Goal: Task Accomplishment & Management: Complete application form

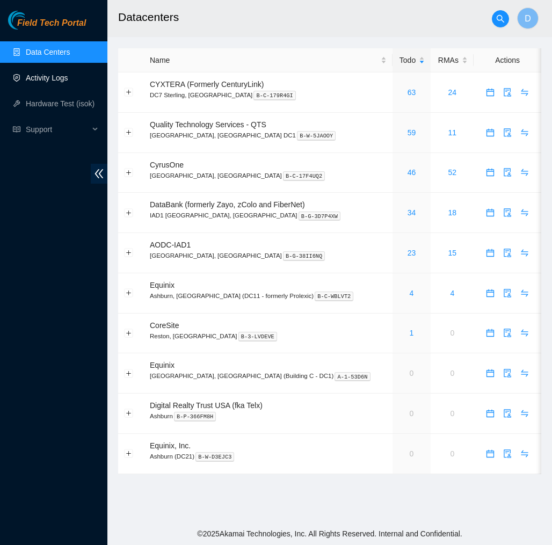
click at [40, 76] on link "Activity Logs" at bounding box center [47, 78] width 42 height 9
click at [53, 74] on link "Activity Logs" at bounding box center [47, 78] width 42 height 9
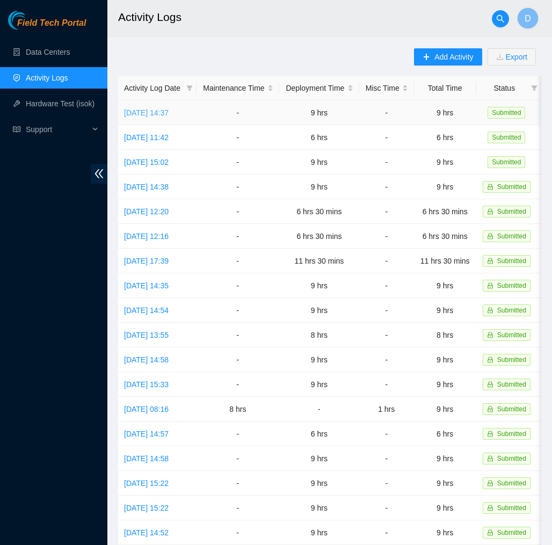
click at [169, 110] on link "[DATE] 14:37" at bounding box center [146, 113] width 45 height 9
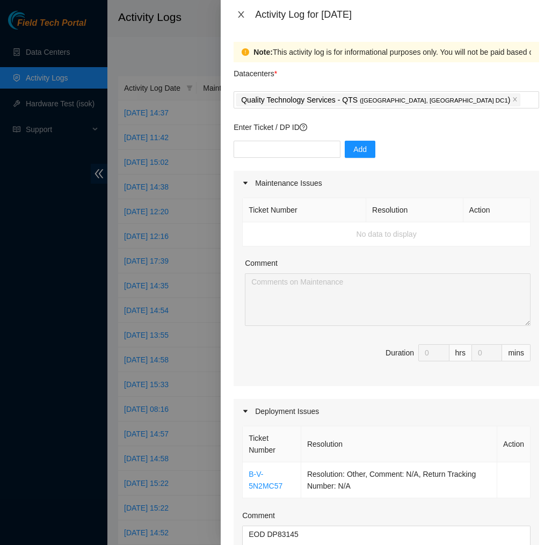
click at [240, 16] on icon "close" at bounding box center [242, 14] width 6 height 6
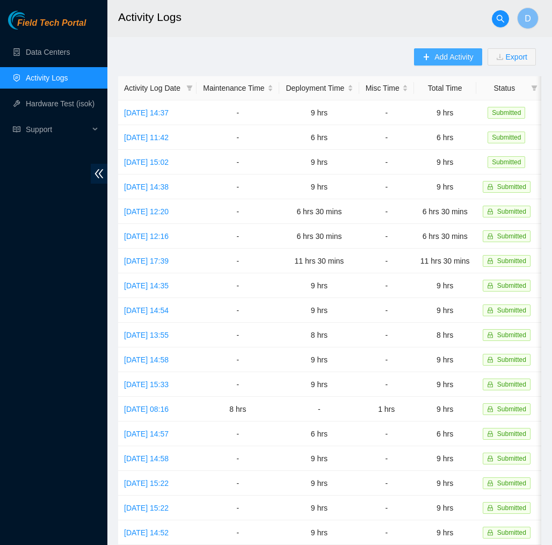
click at [459, 57] on span "Add Activity" at bounding box center [454, 57] width 39 height 12
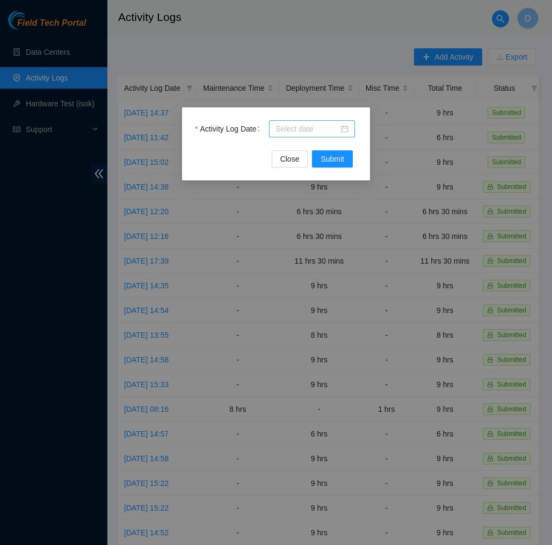
click at [350, 128] on div at bounding box center [312, 128] width 86 height 17
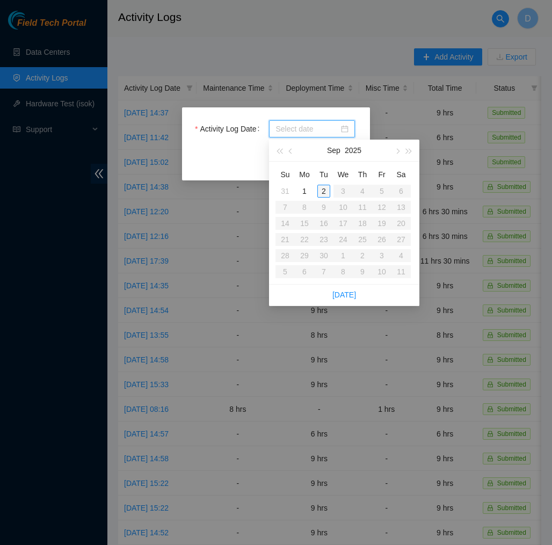
type input "2025-09-02"
click at [326, 189] on div "2" at bounding box center [323, 191] width 13 height 13
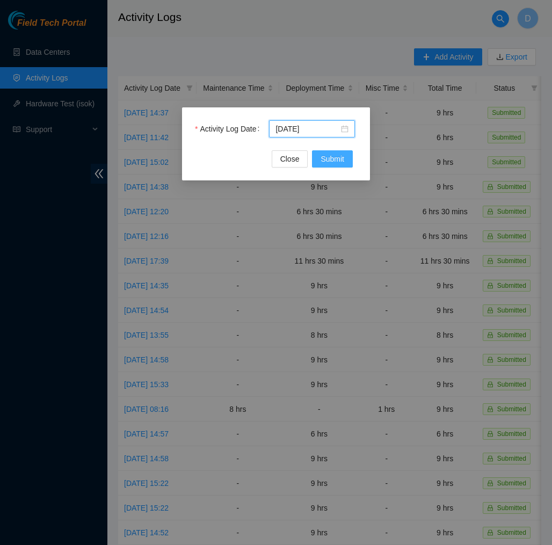
click at [331, 158] on span "Submit" at bounding box center [333, 159] width 24 height 12
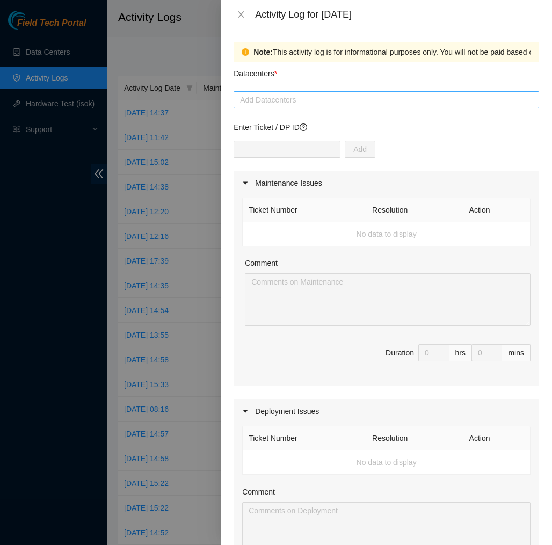
click at [301, 99] on div at bounding box center [386, 99] width 300 height 13
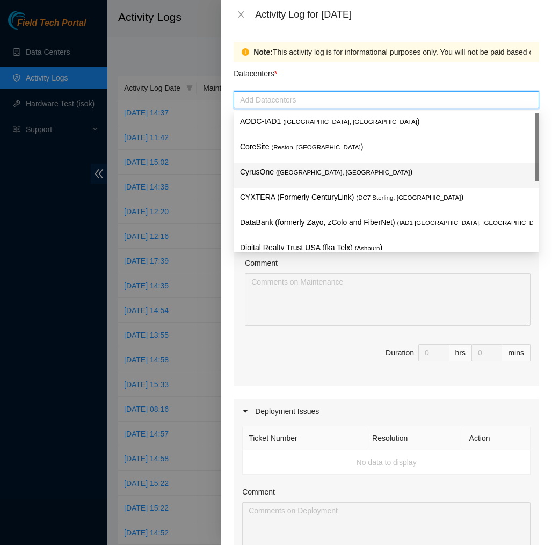
scroll to position [115, 0]
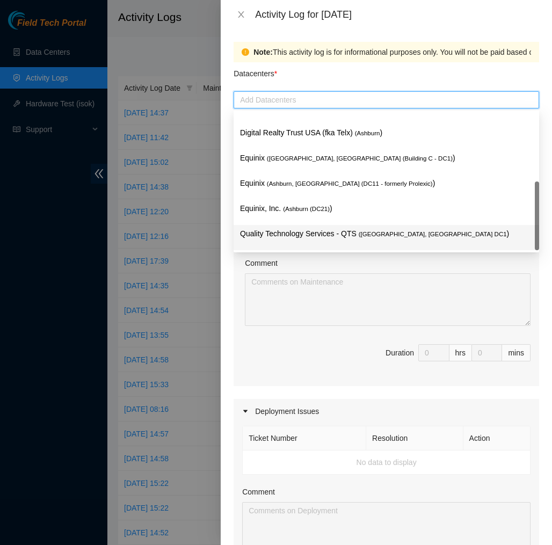
click at [302, 230] on p "Quality Technology Services - QTS ( Ashburn, VA DC1 )" at bounding box center [386, 234] width 293 height 12
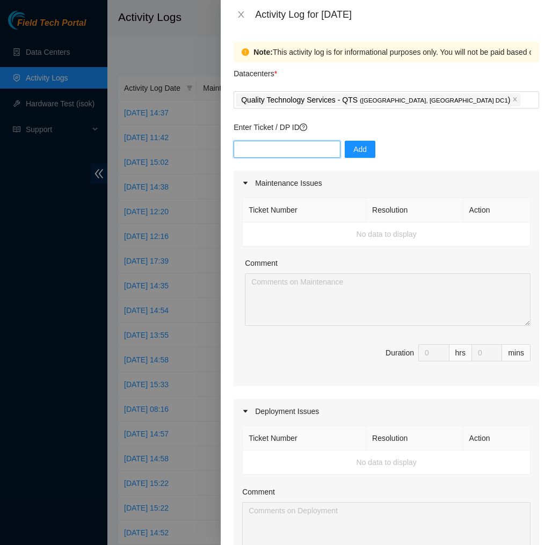
click at [318, 152] on input "text" at bounding box center [287, 149] width 107 height 17
type input "dp81345"
click at [376, 145] on button "Add" at bounding box center [360, 149] width 31 height 17
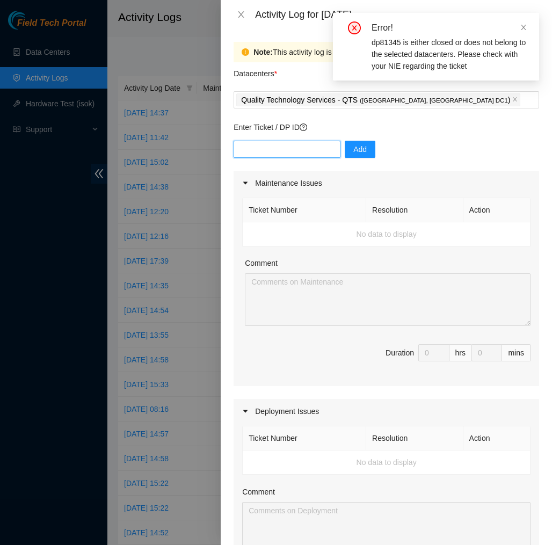
click at [314, 155] on input "text" at bounding box center [287, 149] width 107 height 17
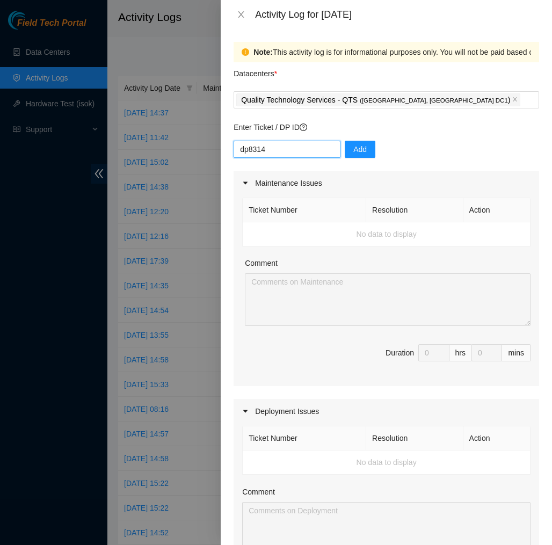
type input "dp83145"
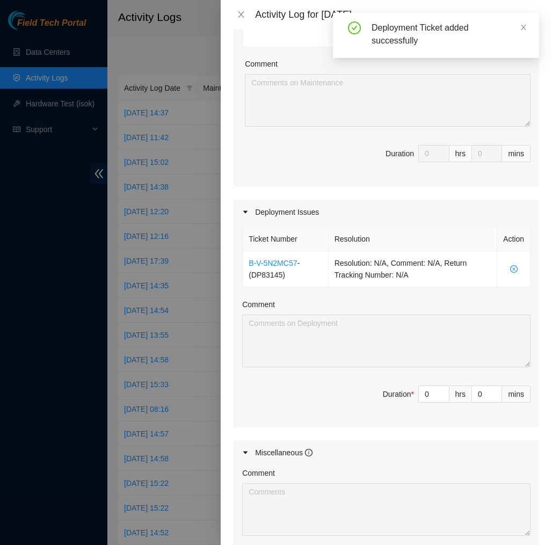
scroll to position [204, 0]
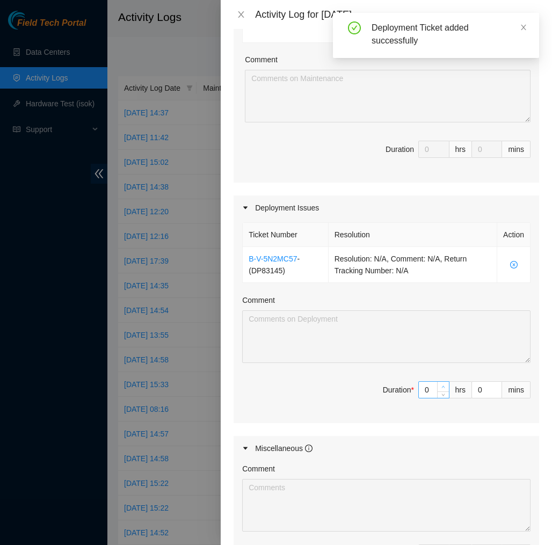
type input "1"
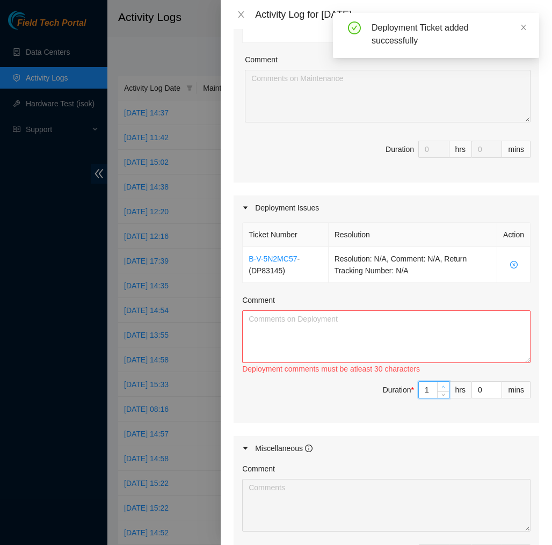
click at [442, 387] on icon "up" at bounding box center [444, 387] width 4 height 4
type input "2"
click at [442, 387] on icon "up" at bounding box center [444, 387] width 4 height 4
type input "3"
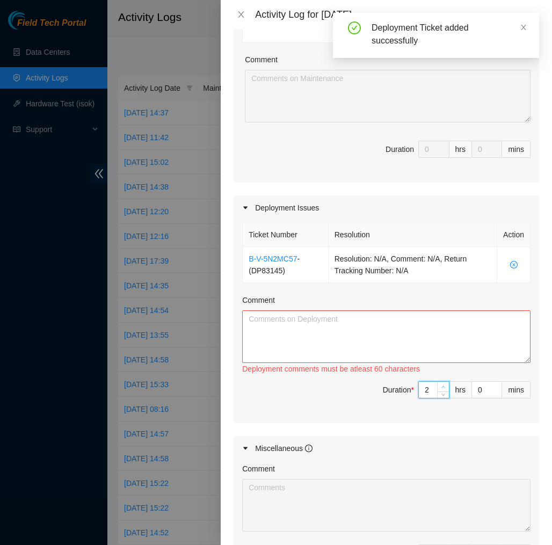
type input "3"
click at [442, 387] on icon "up" at bounding box center [444, 387] width 4 height 4
type input "4"
click at [442, 387] on icon "up" at bounding box center [444, 387] width 4 height 4
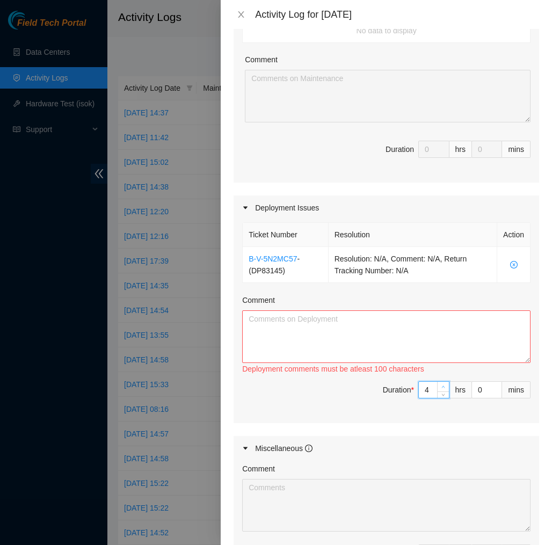
type input "5"
click at [442, 387] on icon "up" at bounding box center [444, 387] width 4 height 4
type input "6"
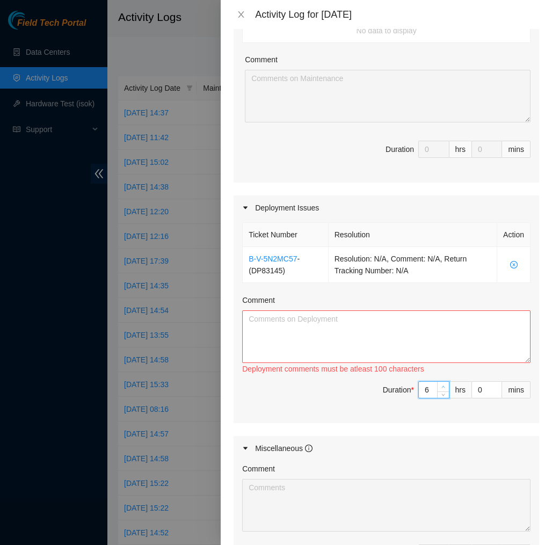
click at [442, 387] on icon "up" at bounding box center [444, 387] width 4 height 4
type input "7"
click at [442, 387] on icon "up" at bounding box center [444, 387] width 4 height 4
type input "8"
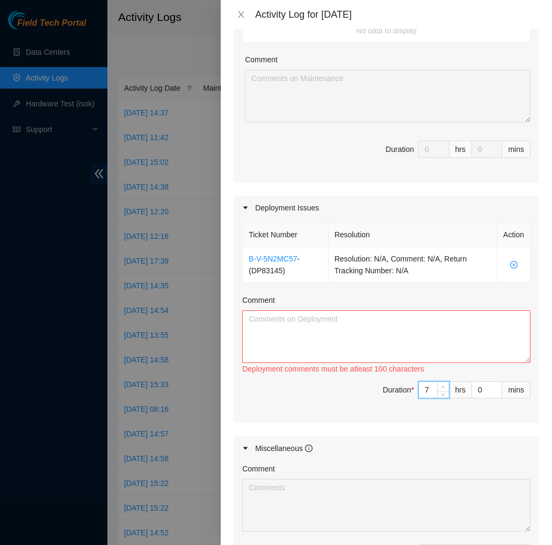
type input "8"
click at [442, 387] on icon "up" at bounding box center [444, 387] width 4 height 4
type input "9"
click at [442, 387] on icon "up" at bounding box center [444, 387] width 4 height 4
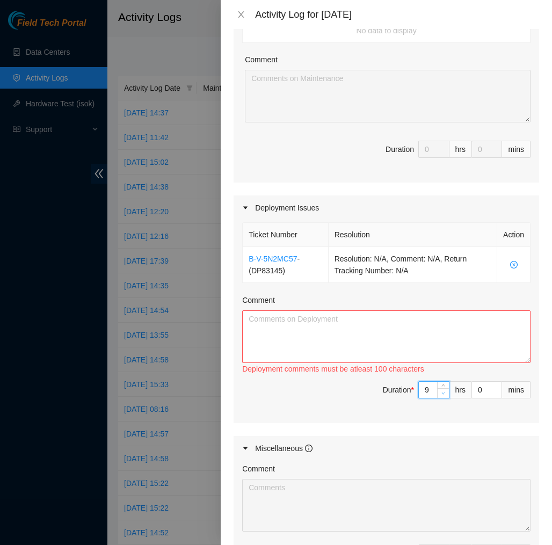
type input "8"
click at [443, 392] on icon "down" at bounding box center [444, 394] width 4 height 4
click at [311, 339] on textarea "Comment" at bounding box center [386, 337] width 288 height 53
paste textarea "EOD DP83145 Today, I attached all the ETh 0 and Eth 1, power, BMC, console, and…"
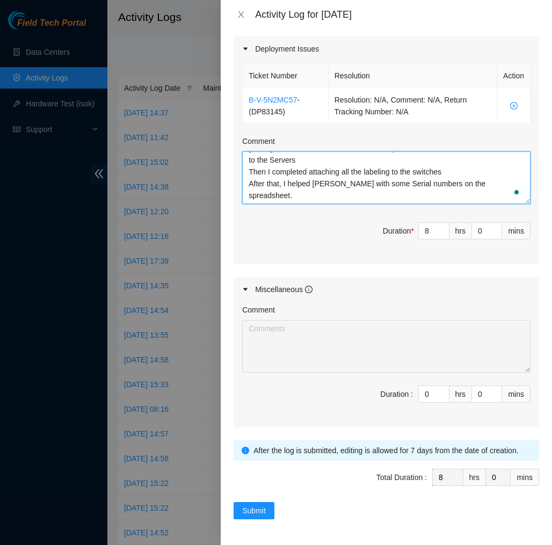
scroll to position [363, 0]
type textarea "EOD DP83145 Today, I attached all the ETh 0 and Eth 1, power, BMC, console, and…"
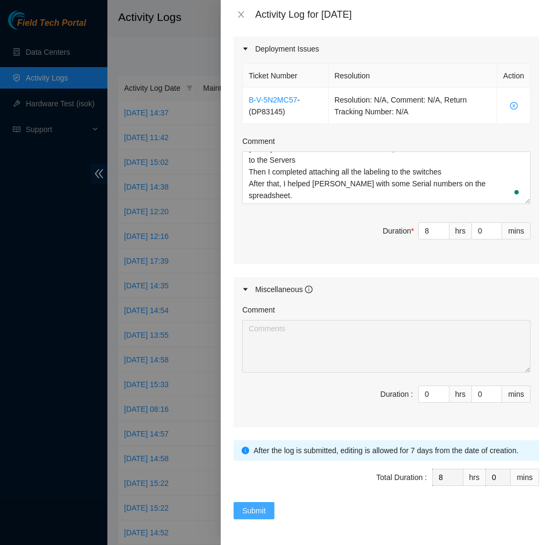
click at [264, 510] on span "Submit" at bounding box center [254, 511] width 24 height 12
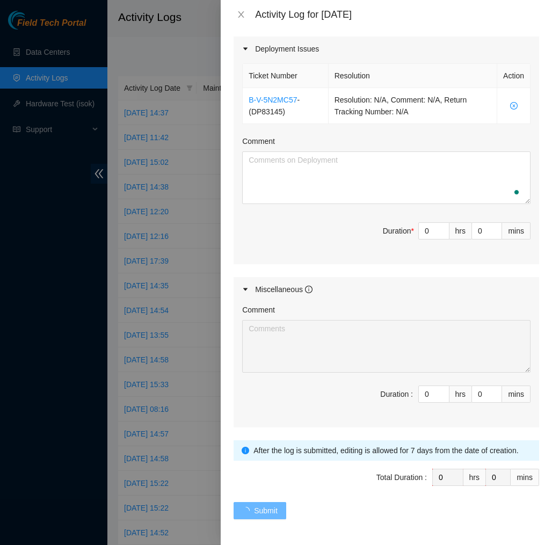
scroll to position [0, 0]
